Goal: Information Seeking & Learning: Learn about a topic

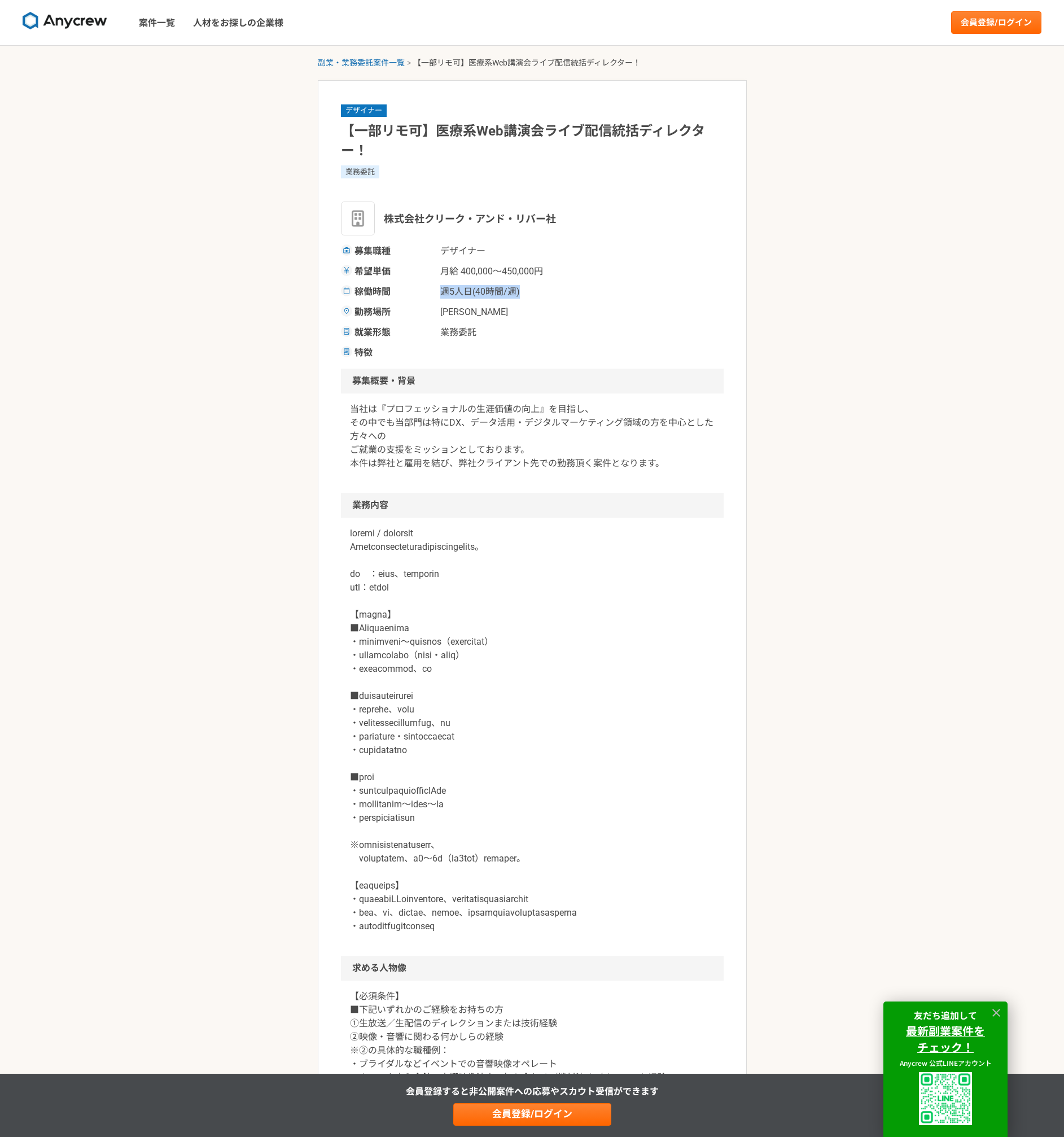
drag, startPoint x: 442, startPoint y: 293, endPoint x: 526, endPoint y: 292, distance: 84.0
click at [526, 292] on span "週5人日(40時間/週)" at bounding box center [497, 292] width 113 height 14
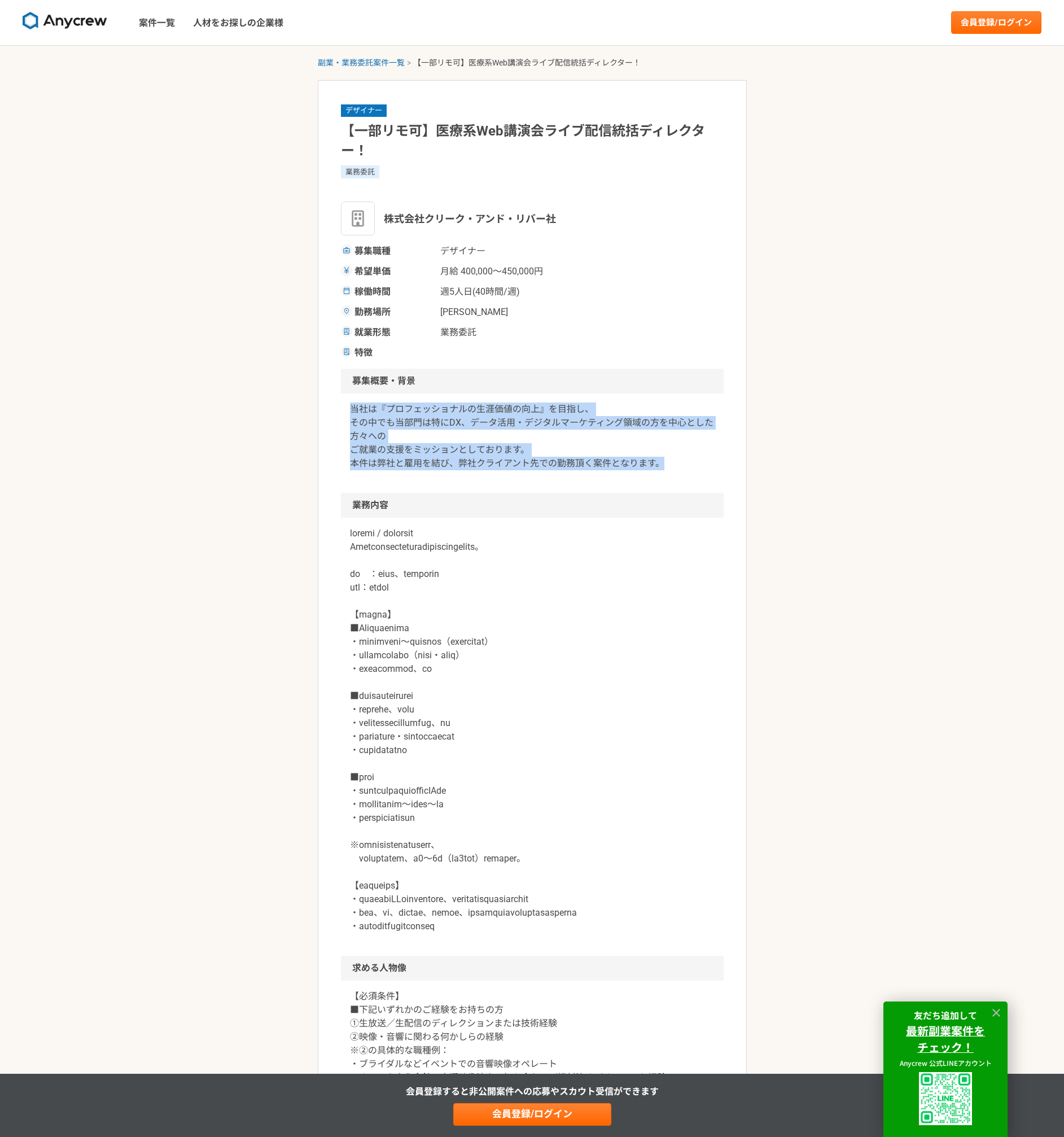
drag, startPoint x: 343, startPoint y: 408, endPoint x: 711, endPoint y: 466, distance: 372.5
click at [711, 466] on div "当社は『プロフェッショナルの生涯価値の向上』を目指し、 その中でも当部門は特にDX、データ活用・デジタルマーケティング領域の方を中心とした方々への ご就業の支…" at bounding box center [533, 443] width 383 height 99
click at [711, 466] on p "当社は『プロフェッショナルの生涯価値の向上』を目指し、 その中でも当部門は特にDX、データ活用・デジタルマーケティング領域の方を中心とした方々への ご就業の支…" at bounding box center [532, 436] width 365 height 68
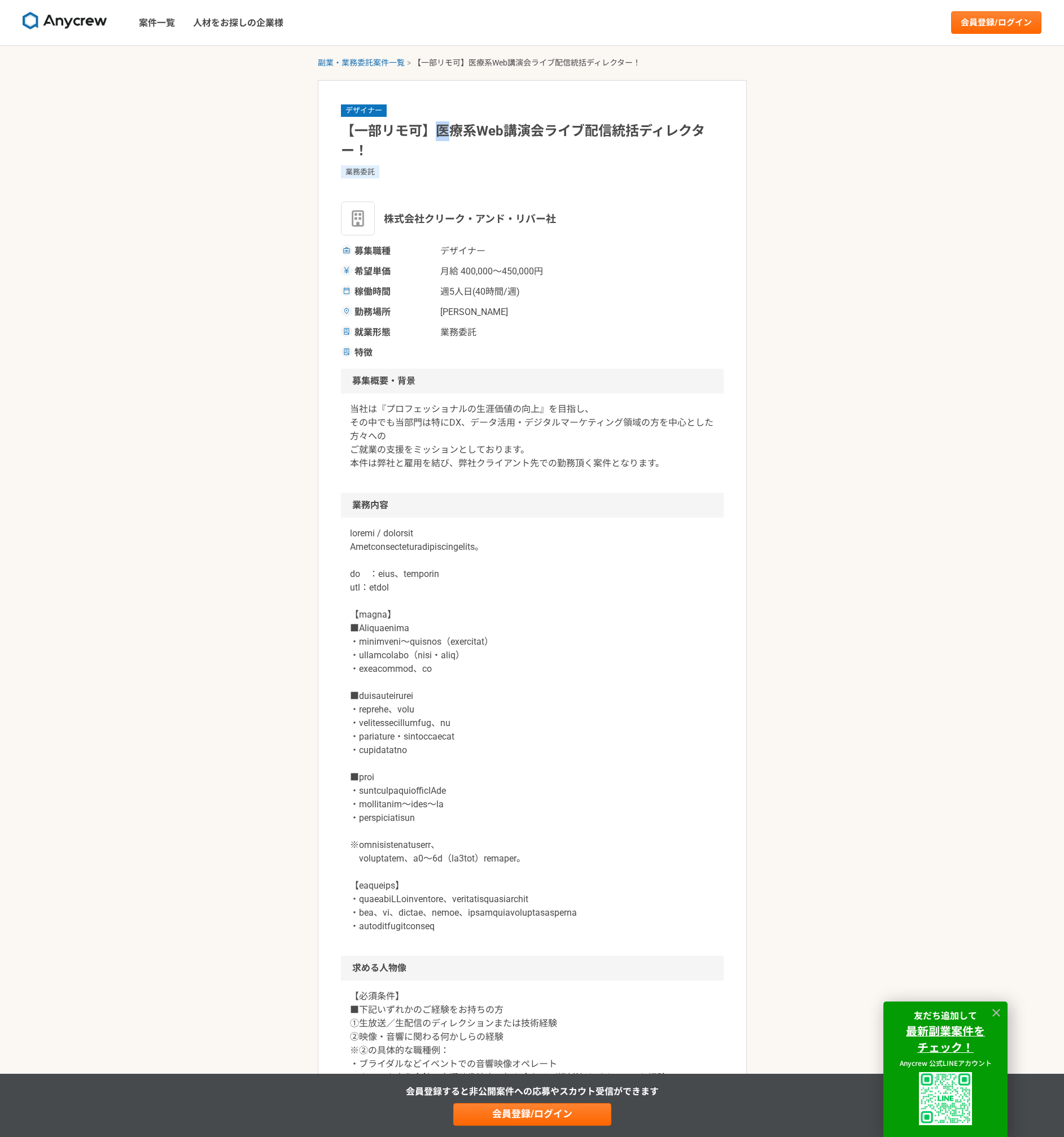
drag, startPoint x: 450, startPoint y: 132, endPoint x: 429, endPoint y: 123, distance: 22.8
click at [429, 123] on h1 "【一部リモ可】医療系Web講演会ライブ配信統括ディレクター！" at bounding box center [533, 140] width 383 height 39
drag, startPoint x: 433, startPoint y: 132, endPoint x: 639, endPoint y: 130, distance: 206.0
click at [639, 130] on h1 "【一部リモ可】医療系Web講演会ライブ配信統括ディレクター！" at bounding box center [533, 140] width 383 height 39
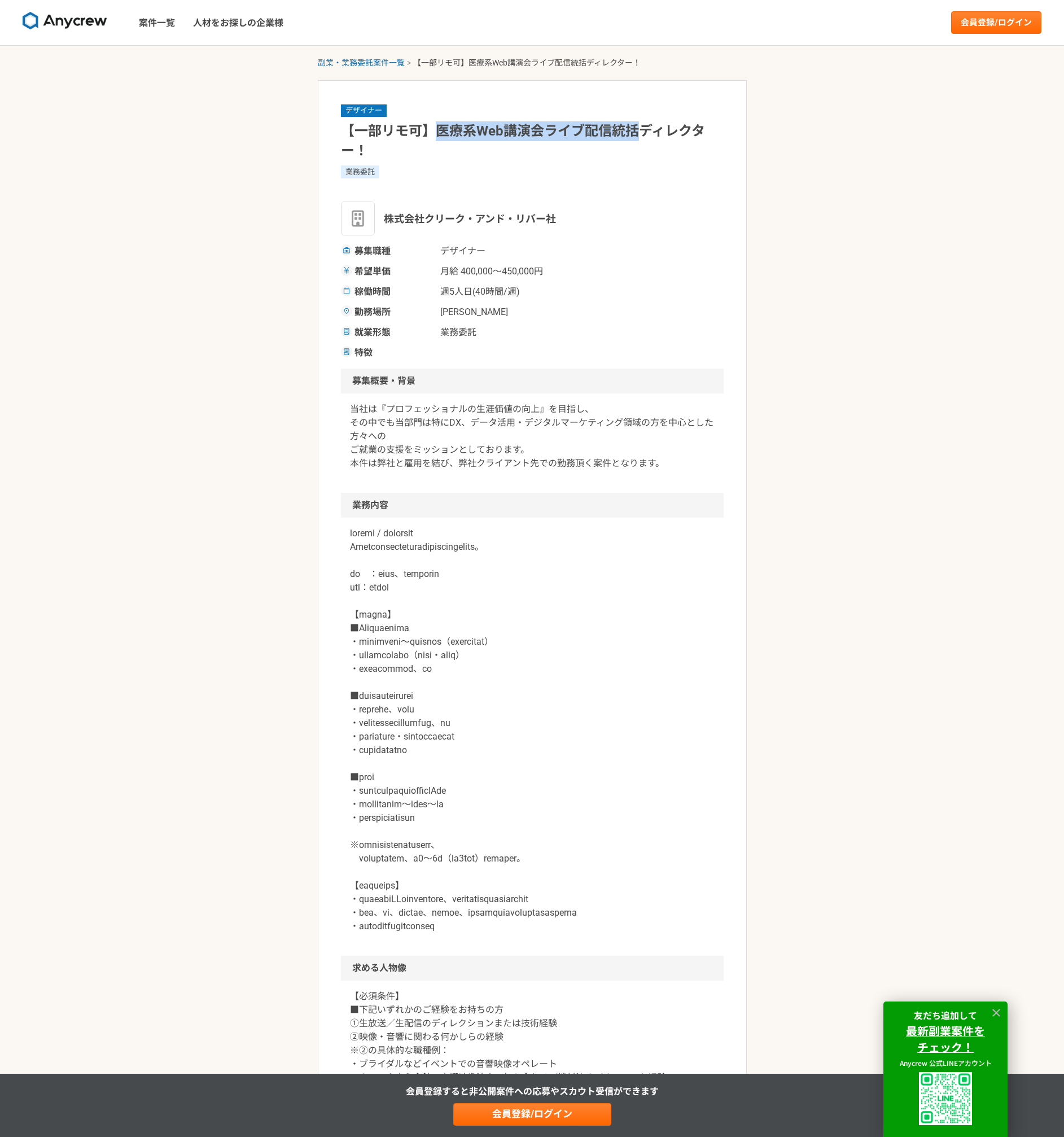
copy h1 "医療系Web講演会ライブ配信統括"
